Goal: Information Seeking & Learning: Find specific page/section

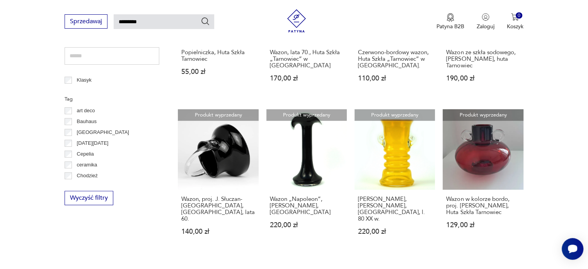
scroll to position [414, 0]
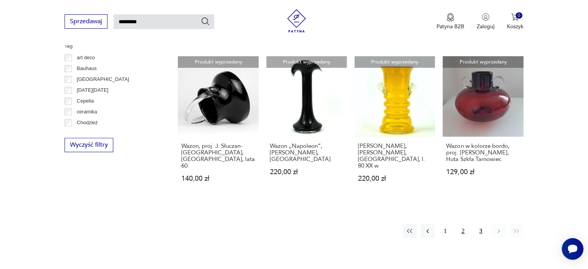
click at [464, 224] on button "2" at bounding box center [463, 231] width 14 height 14
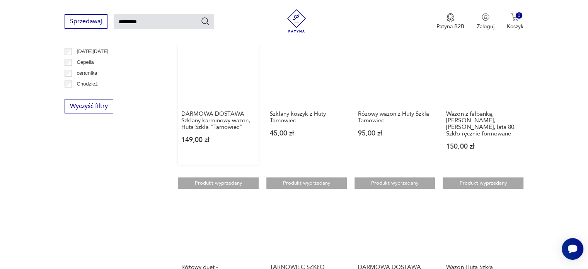
scroll to position [569, 0]
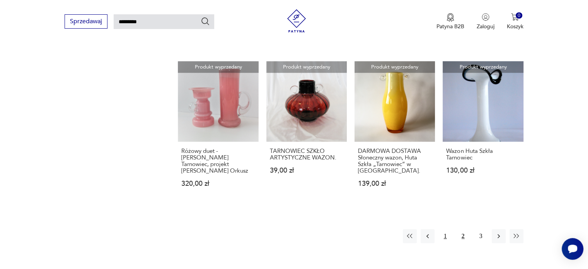
click at [445, 232] on button "1" at bounding box center [445, 236] width 14 height 14
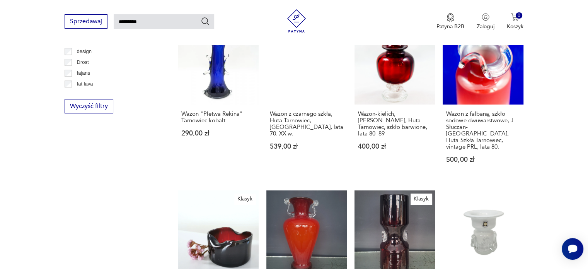
scroll to position [77, 0]
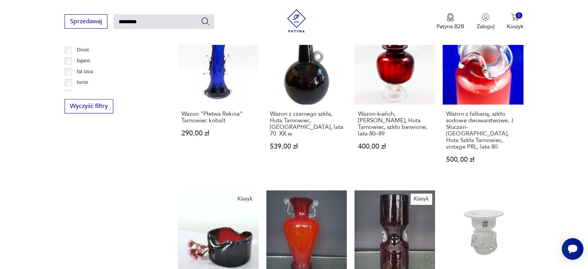
click at [387, 204] on link "Klasyk Wazon, Huta Szkła Tarnowiec, proj. Słuczan-Orkusz 370,00 zł" at bounding box center [395, 260] width 80 height 141
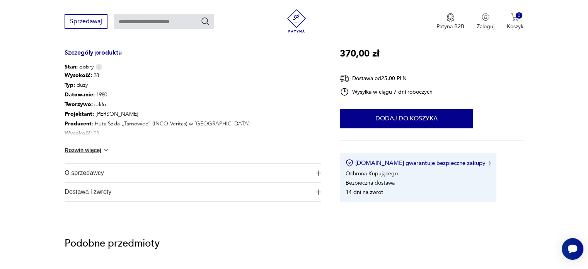
scroll to position [271, 0]
